Goal: Information Seeking & Learning: Learn about a topic

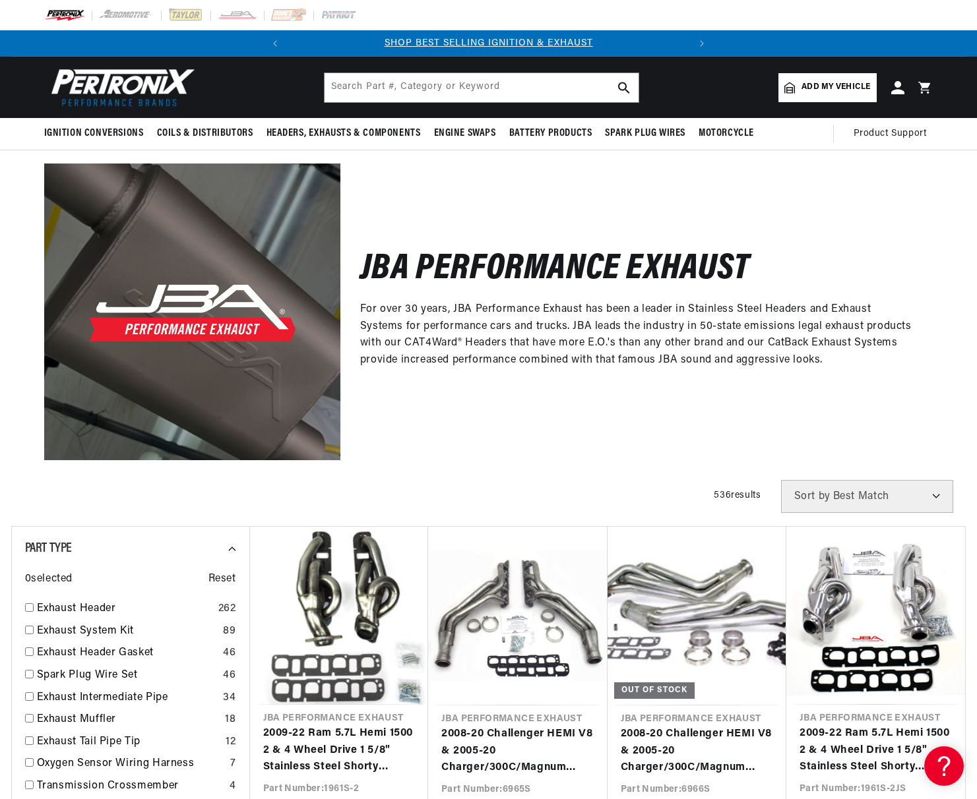
scroll to position [3, 0]
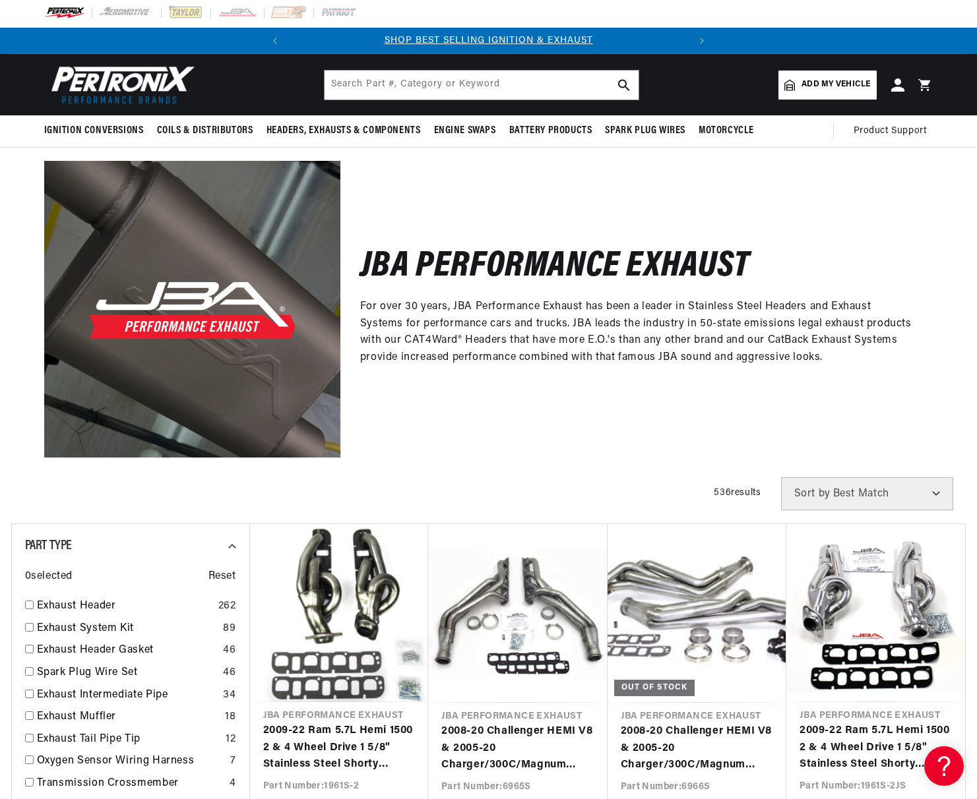
click at [789, 86] on icon at bounding box center [789, 84] width 11 height 11
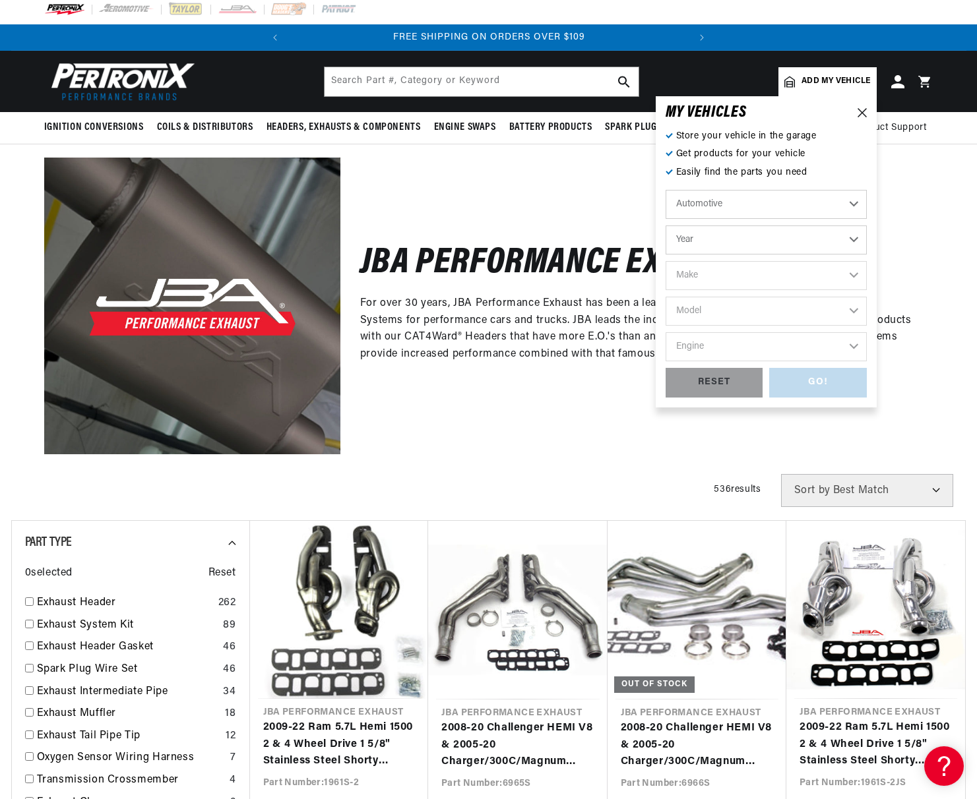
scroll to position [7, 0]
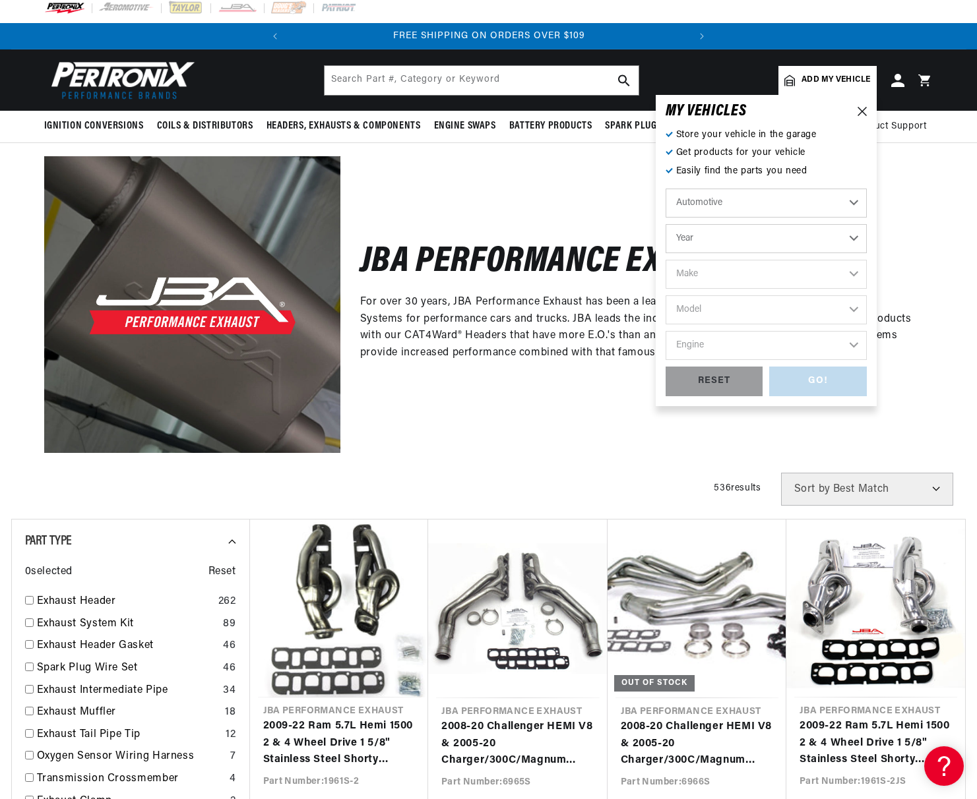
click at [852, 241] on select "Year [DATE] 2023 2022 2021 2020 2019 2018 2017 2016 2015 2014 2013 2012 2011 20…" at bounding box center [765, 238] width 201 height 29
select select "1956"
click at [665, 224] on select "Year [DATE] 2023 2022 2021 2020 2019 2018 2017 2016 2015 2014 2013 2012 2011 20…" at bounding box center [765, 238] width 201 height 29
select select "1956"
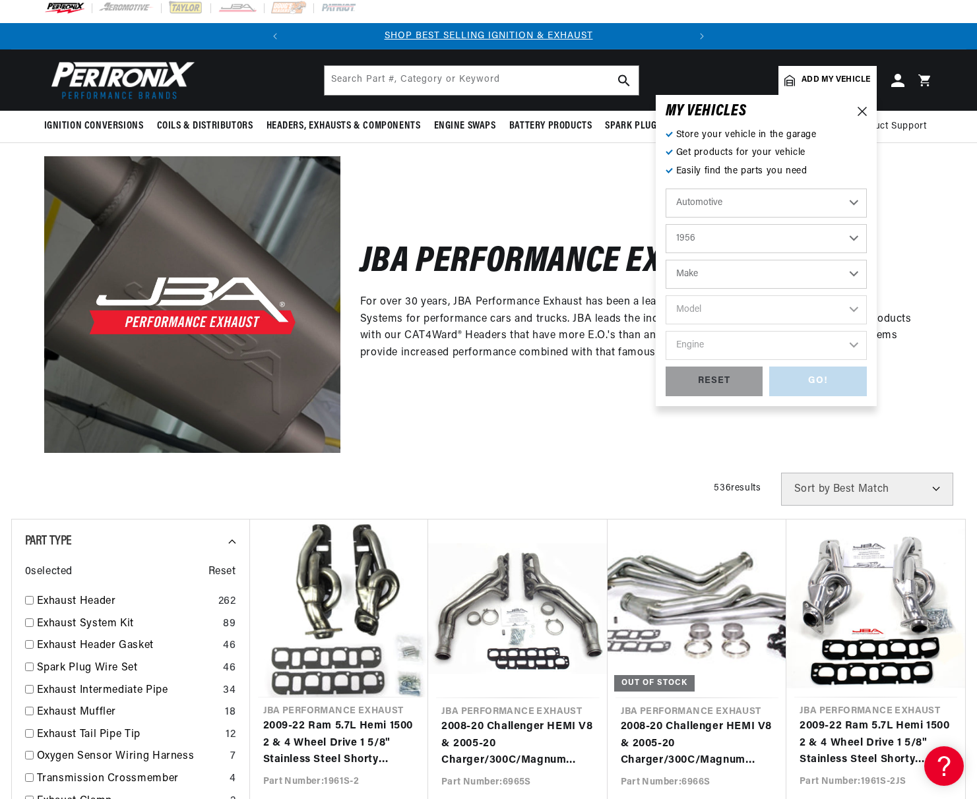
click at [851, 272] on select "Make Alfa Romeo Aston [PERSON_NAME] Buick Cadillac Chevrolet Chrysler Dodge For…" at bounding box center [765, 274] width 201 height 29
select select "Chevrolet"
click at [665, 260] on select "Make Alfa Romeo Aston [PERSON_NAME] Buick Cadillac Chevrolet Chrysler Dodge For…" at bounding box center [765, 274] width 201 height 29
select select "Chevrolet"
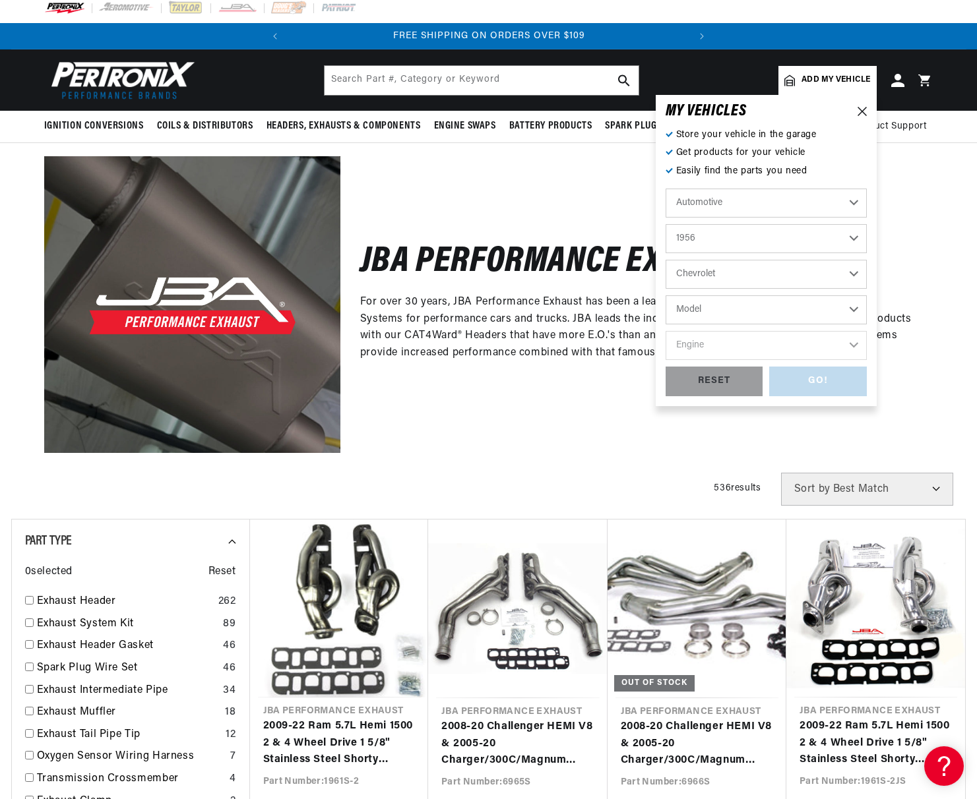
click at [850, 305] on select "Model [GEOGRAPHIC_DATA] Corvette Nomad One-Fifty Series Sedan Delivery [GEOGRAP…" at bounding box center [765, 309] width 201 height 29
select select "Truck"
click at [665, 295] on select "Model [GEOGRAPHIC_DATA] Corvette Nomad One-Fifty Series Sedan Delivery [GEOGRAP…" at bounding box center [765, 309] width 201 height 29
select select "Truck"
click at [851, 349] on select "Engine 235cid / 3.8L 261cid / 4.3L 265cid / 4.3L 322cid / 5.3L 324cid / 5.3L" at bounding box center [765, 345] width 201 height 29
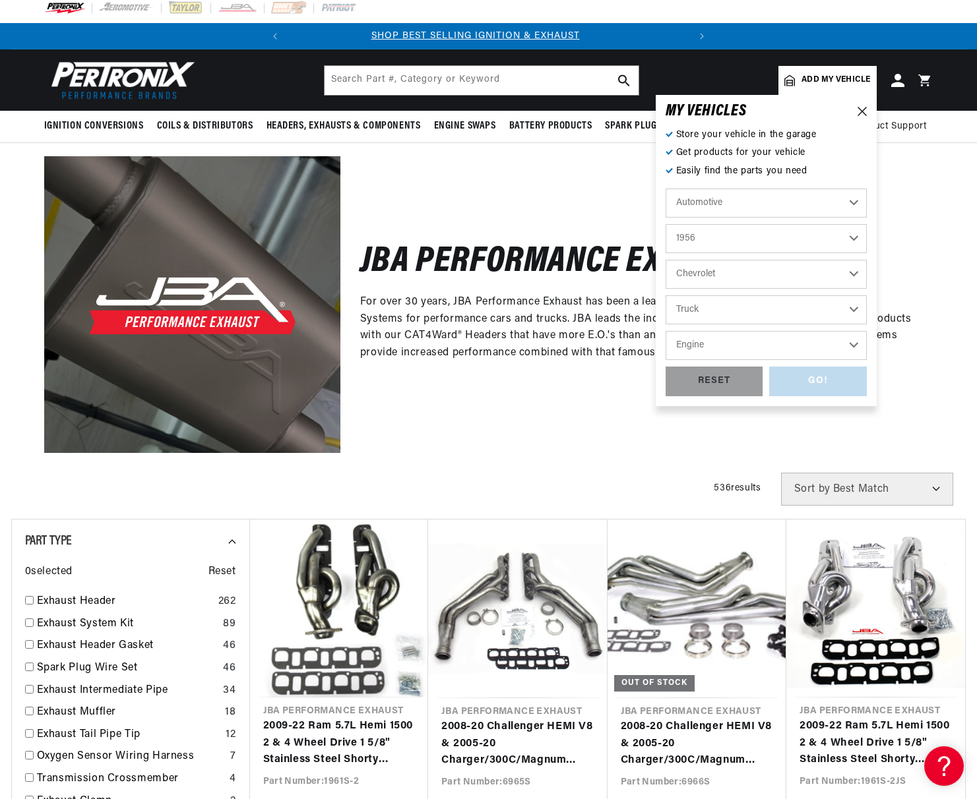
scroll to position [0, 0]
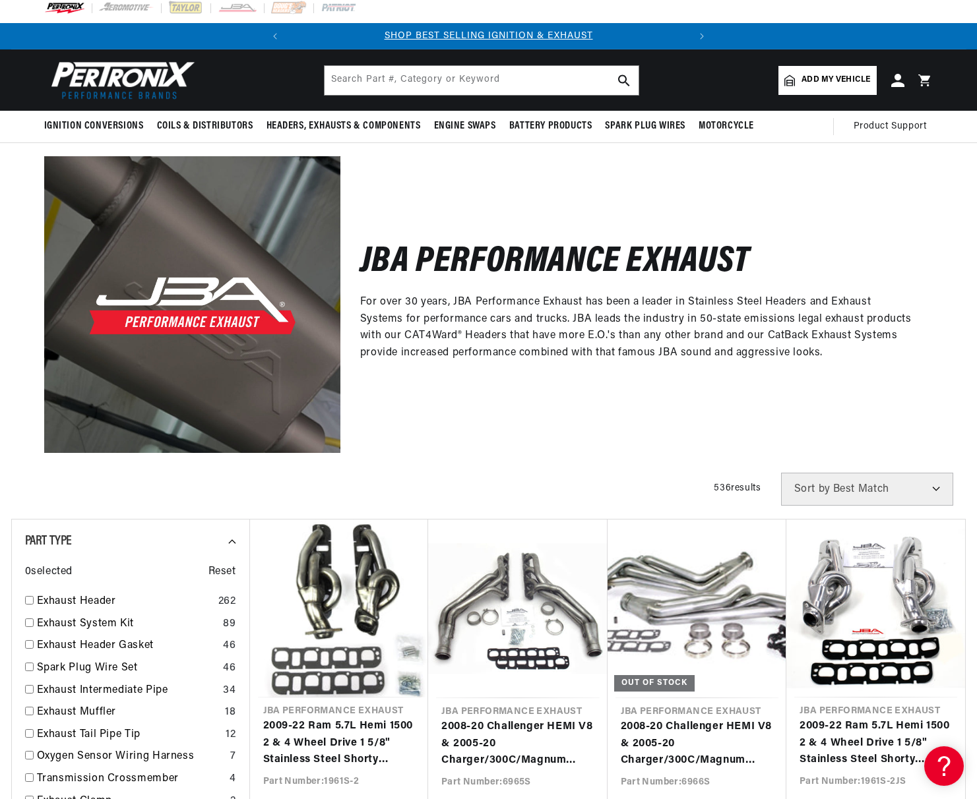
click at [551, 413] on div "JBA Performance Exhaust For over 30 years, JBA Performance Exhaust has been a l…" at bounding box center [636, 304] width 593 height 296
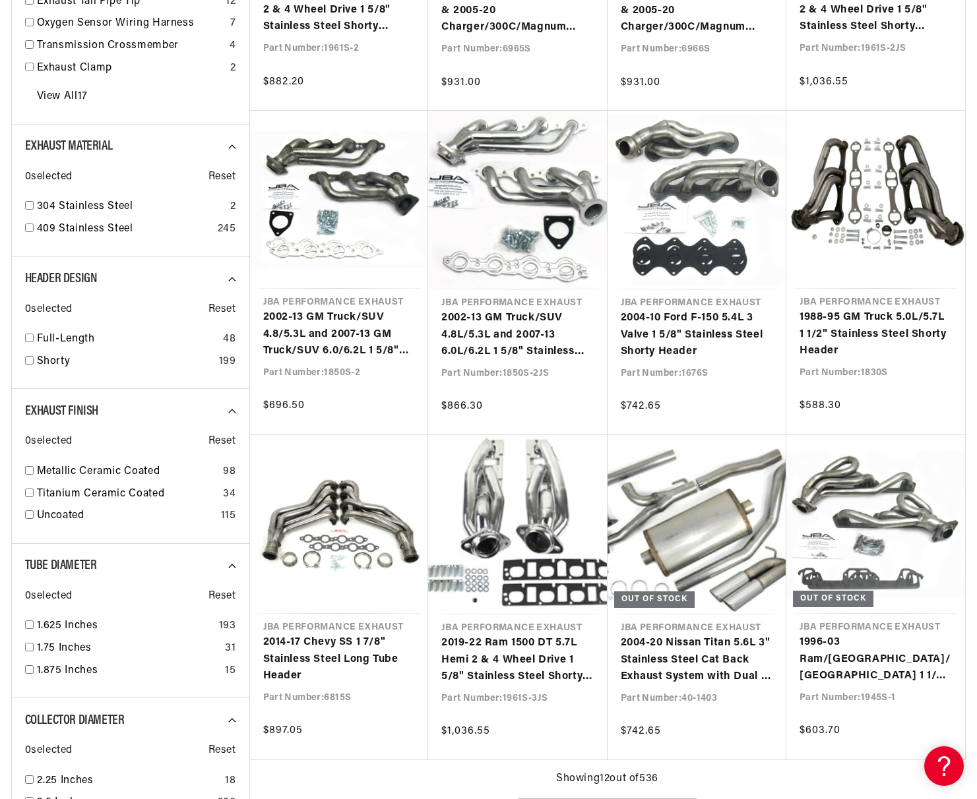
scroll to position [742, 0]
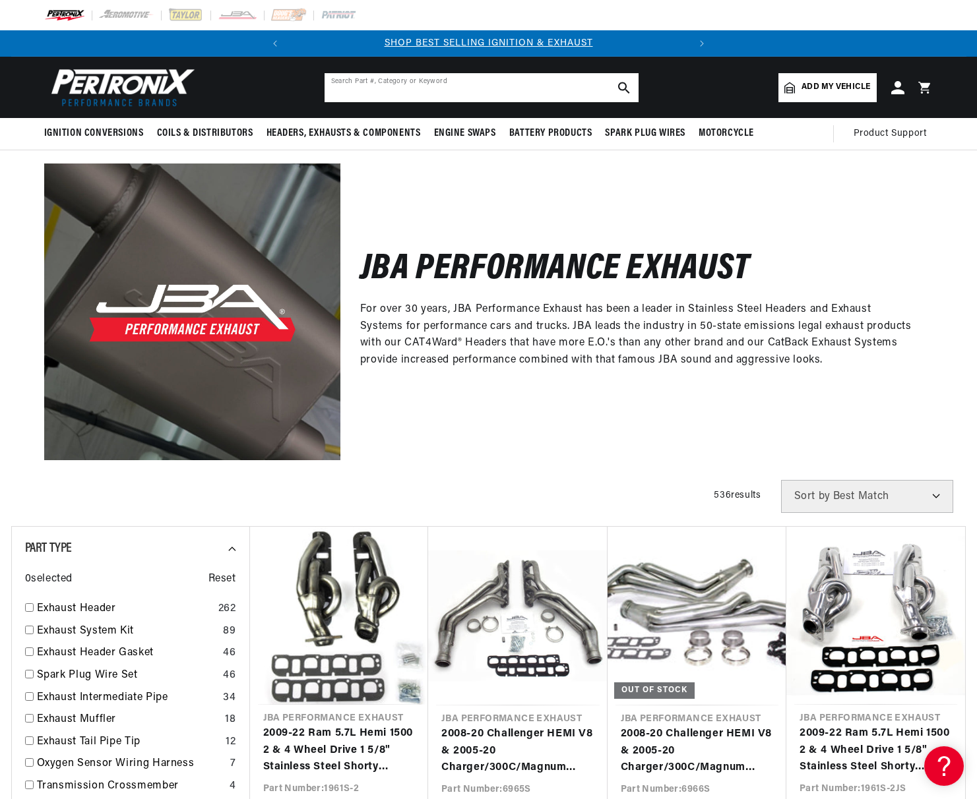
click at [406, 86] on input "text" at bounding box center [481, 87] width 314 height 29
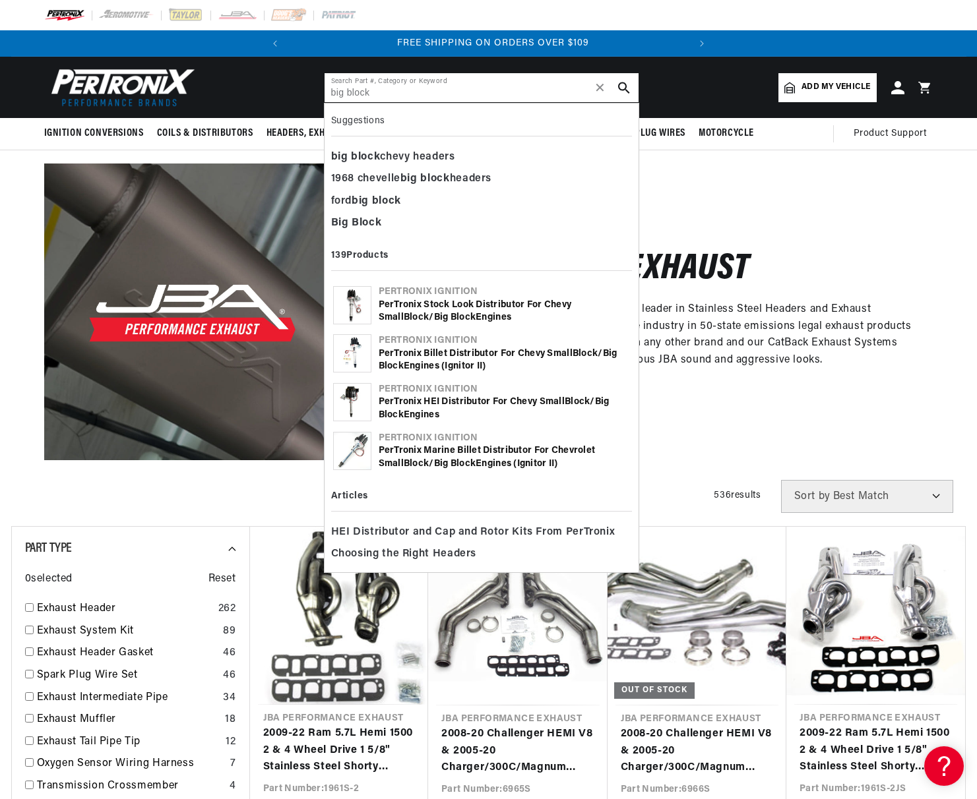
scroll to position [0, 400]
type input "big block"
click at [378, 159] on b "block" at bounding box center [365, 157] width 29 height 11
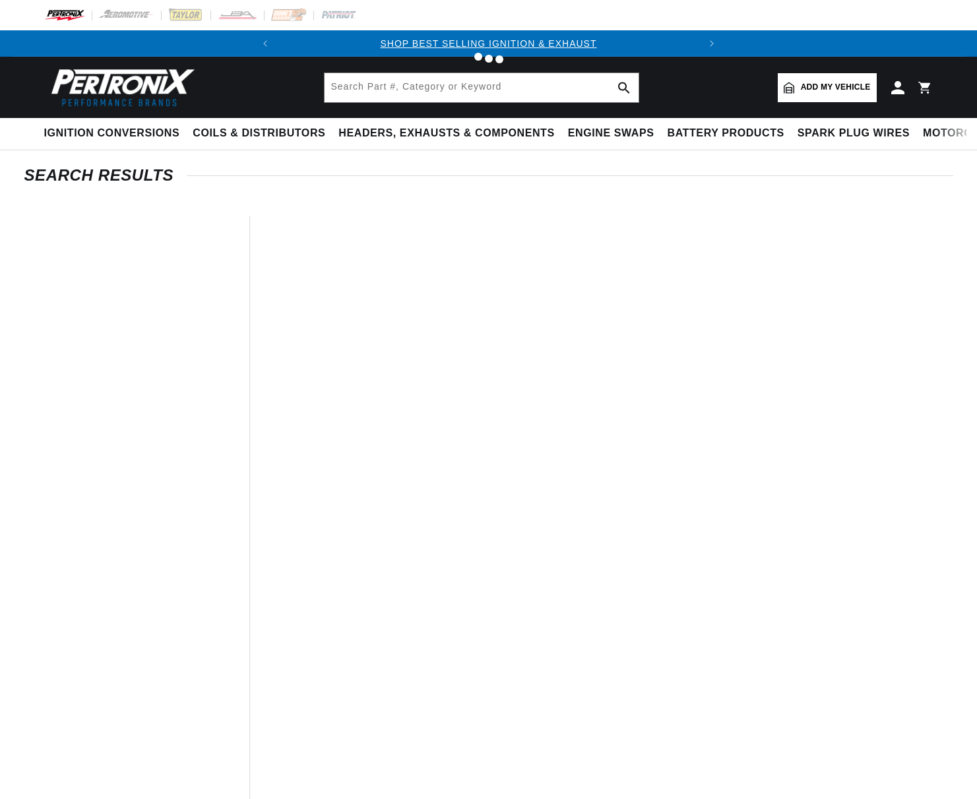
type input "big block chevy headers"
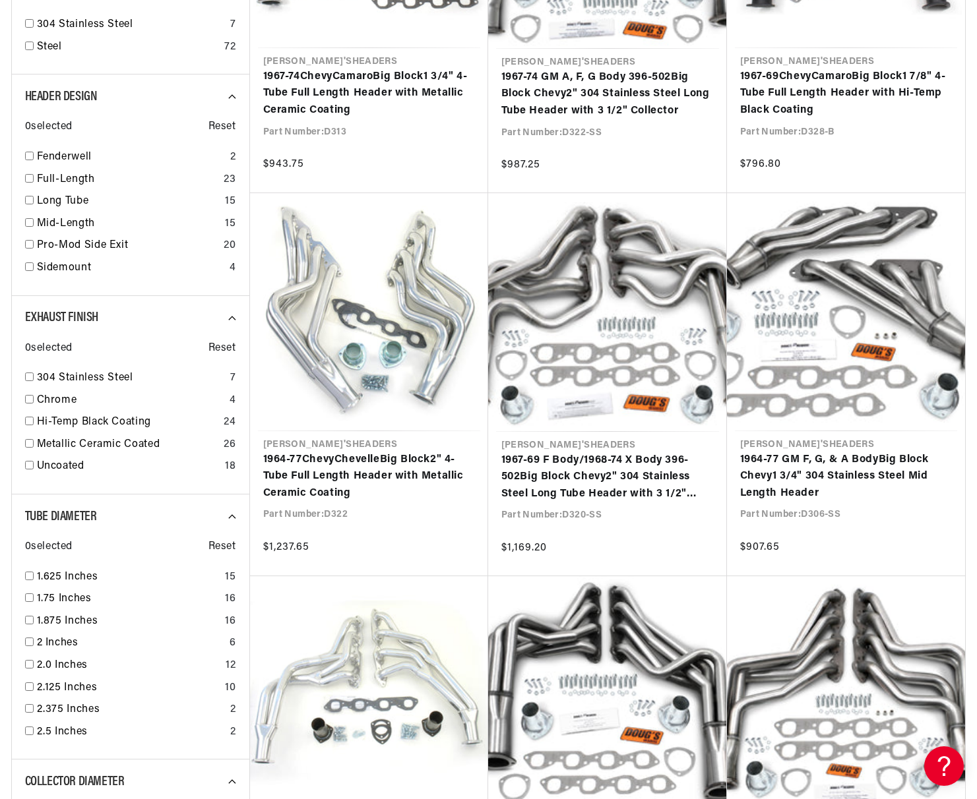
scroll to position [0, 400]
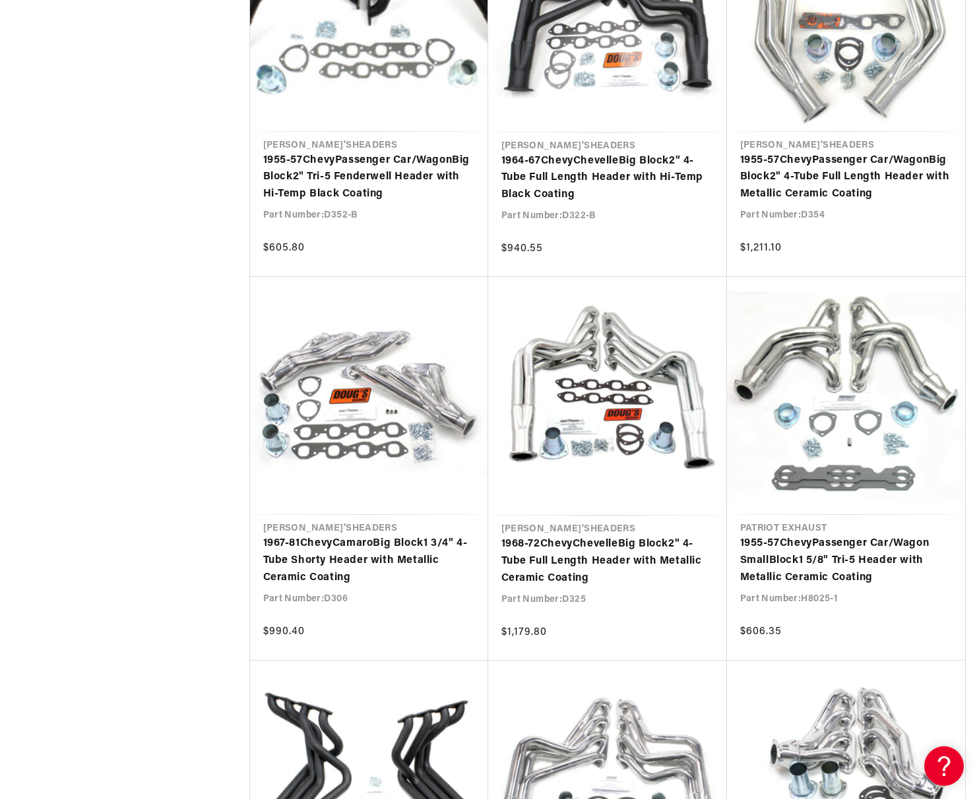
scroll to position [0, 400]
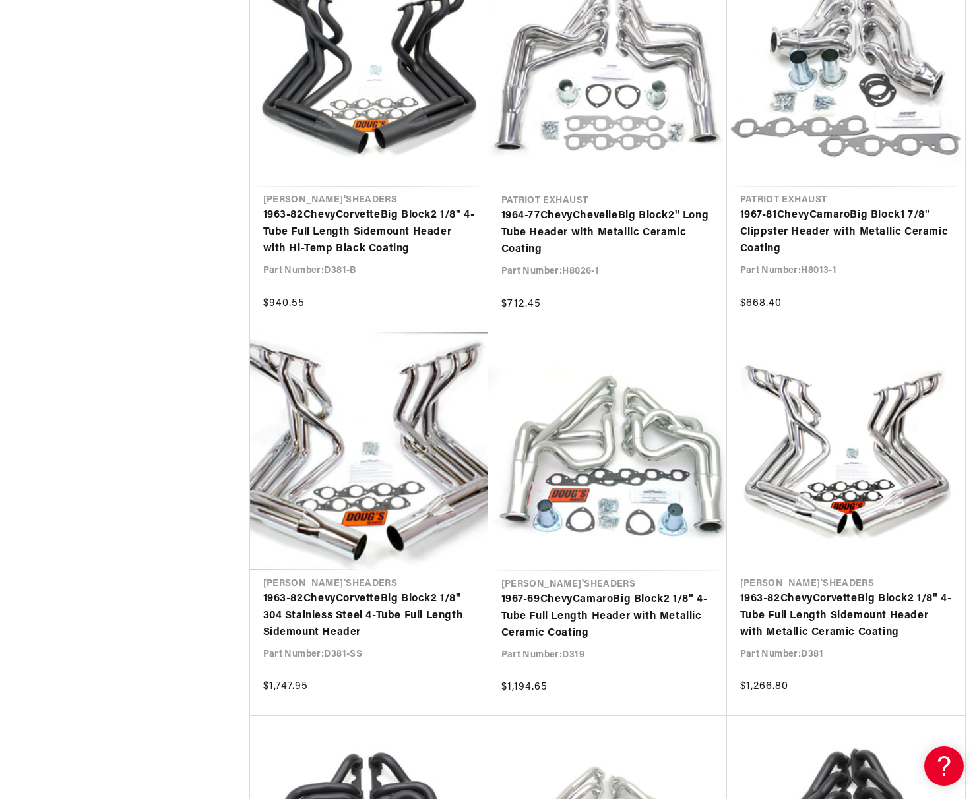
scroll to position [0, 400]
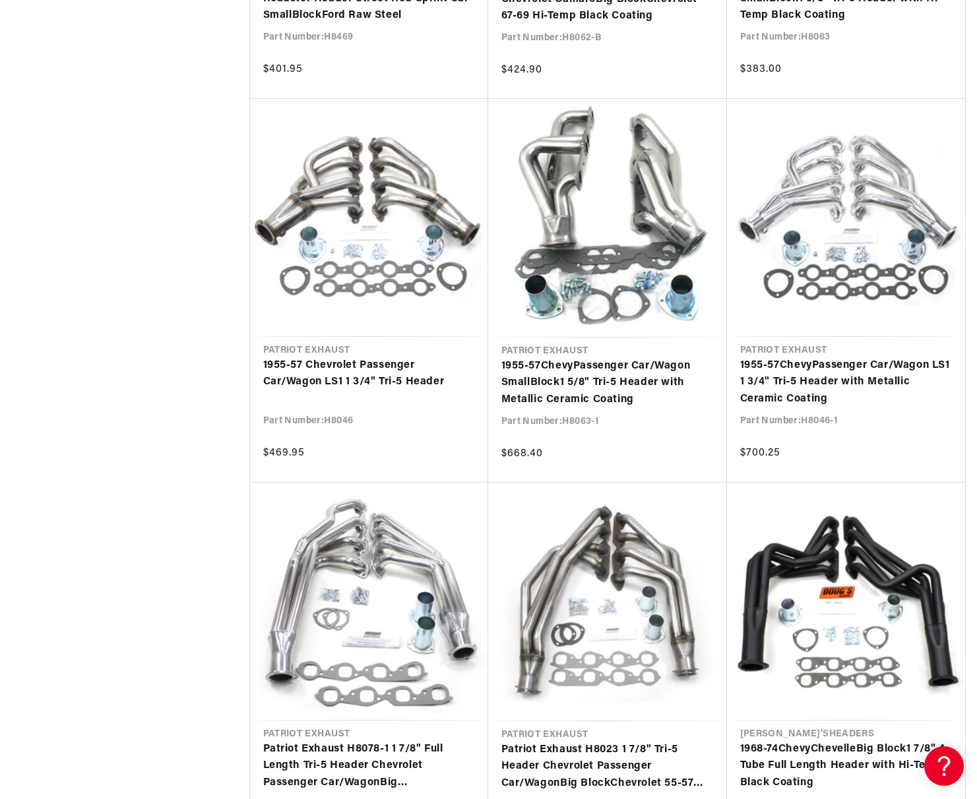
scroll to position [7057, 0]
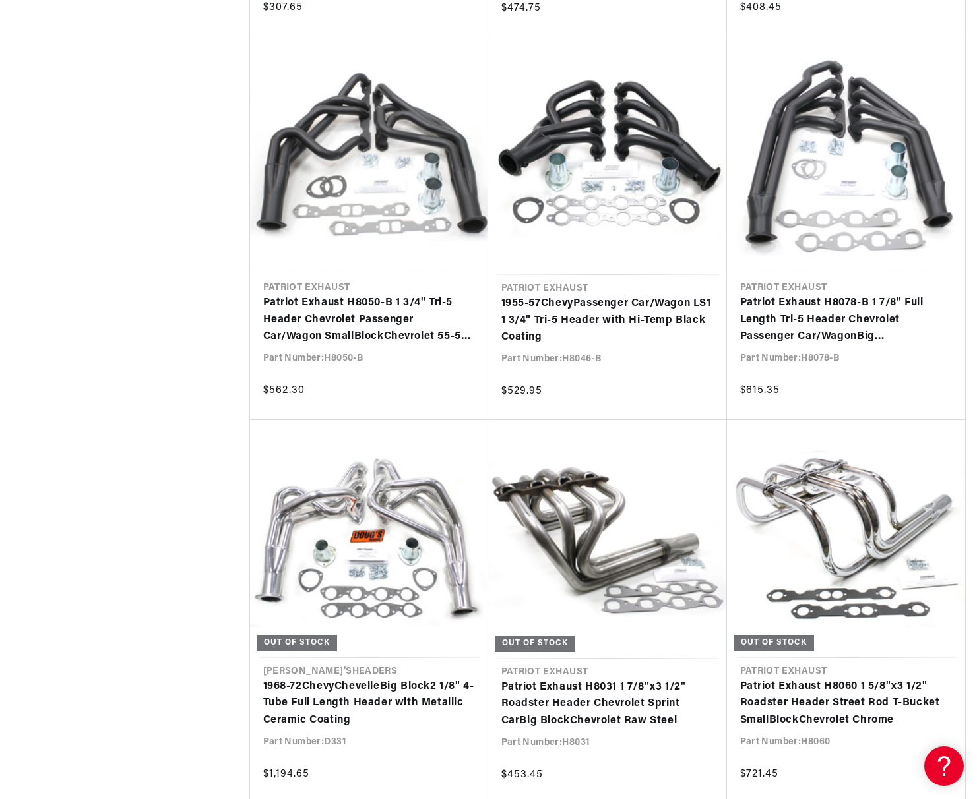
scroll to position [8699, 0]
